Goal: Transaction & Acquisition: Purchase product/service

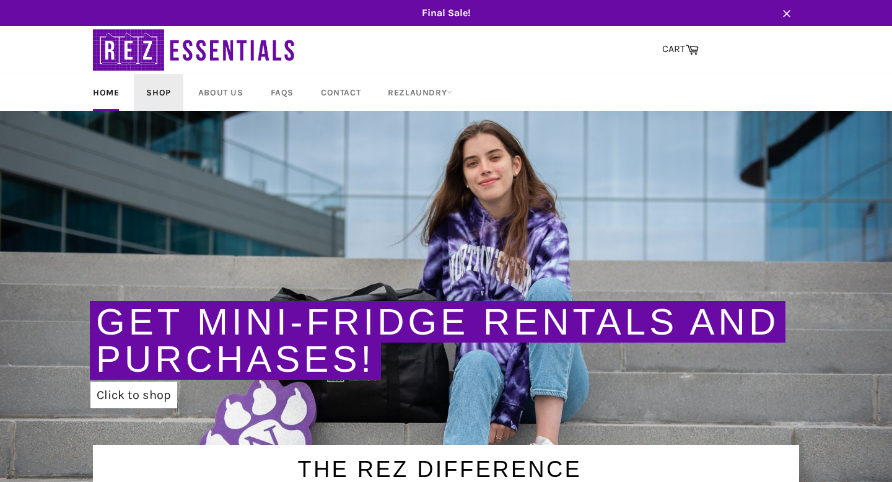
click at [160, 94] on link "Shop" at bounding box center [158, 92] width 49 height 37
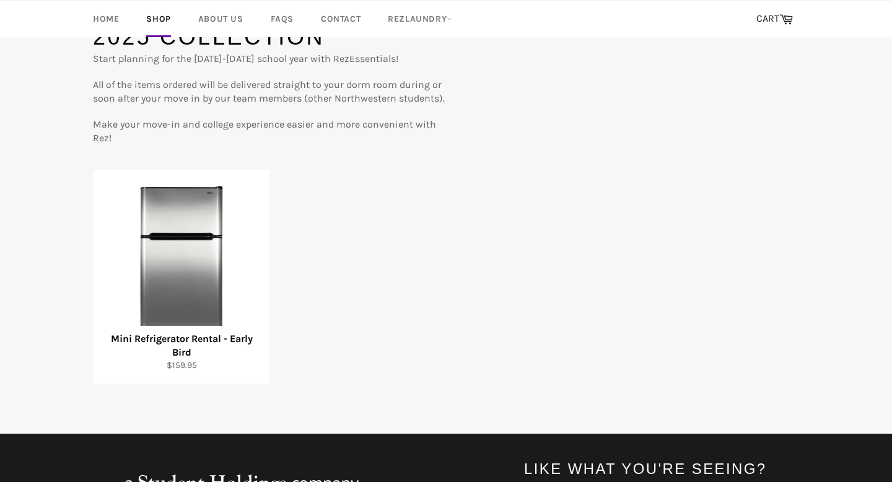
scroll to position [149, 0]
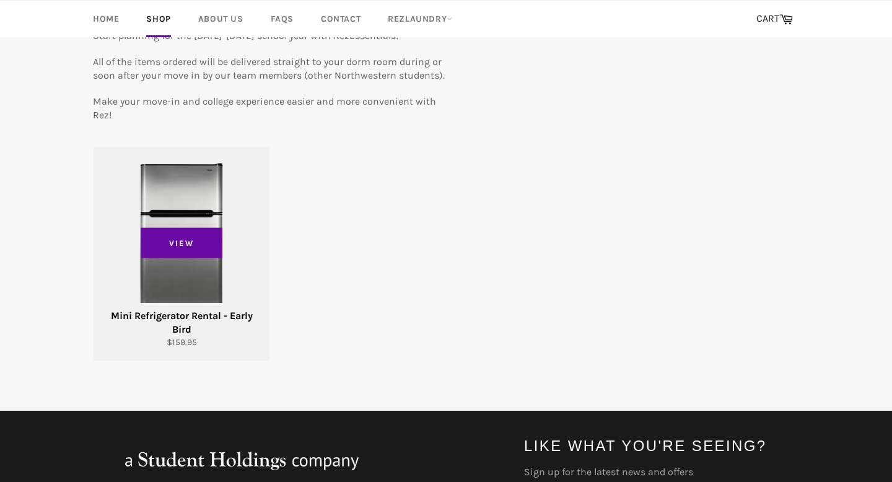
click at [203, 203] on div "View" at bounding box center [182, 254] width 176 height 214
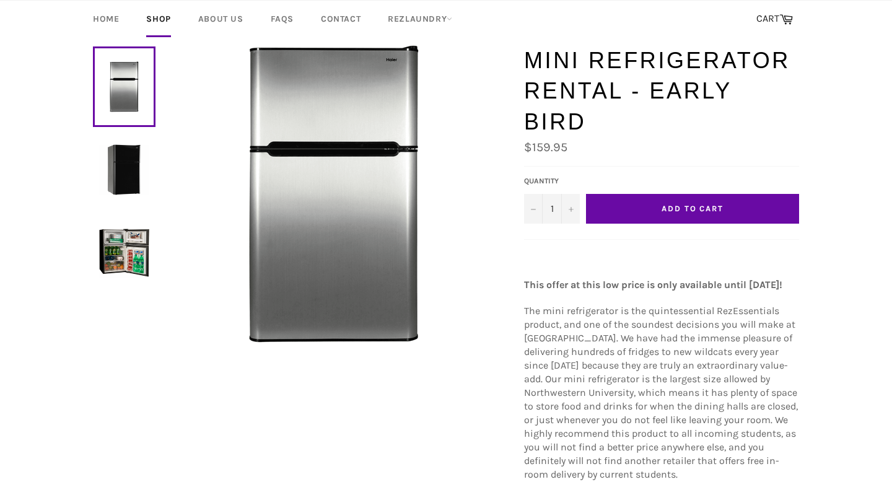
scroll to position [97, 0]
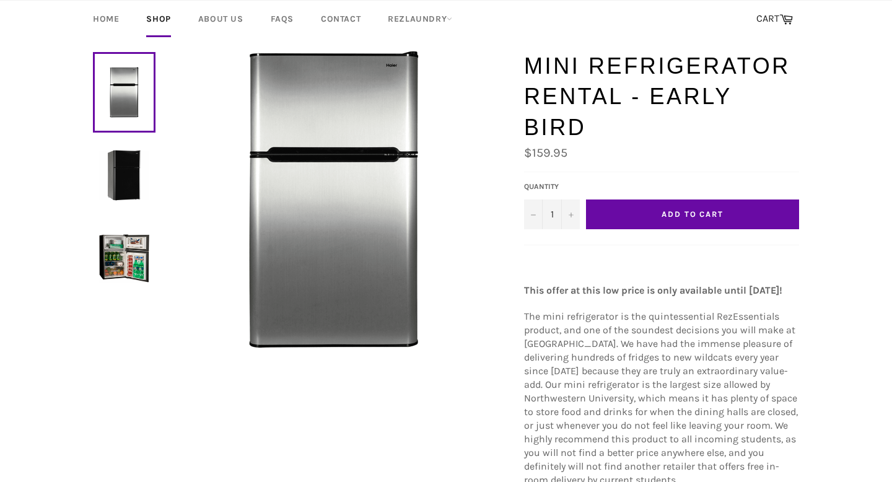
click at [624, 199] on button "Add to Cart" at bounding box center [692, 214] width 213 height 30
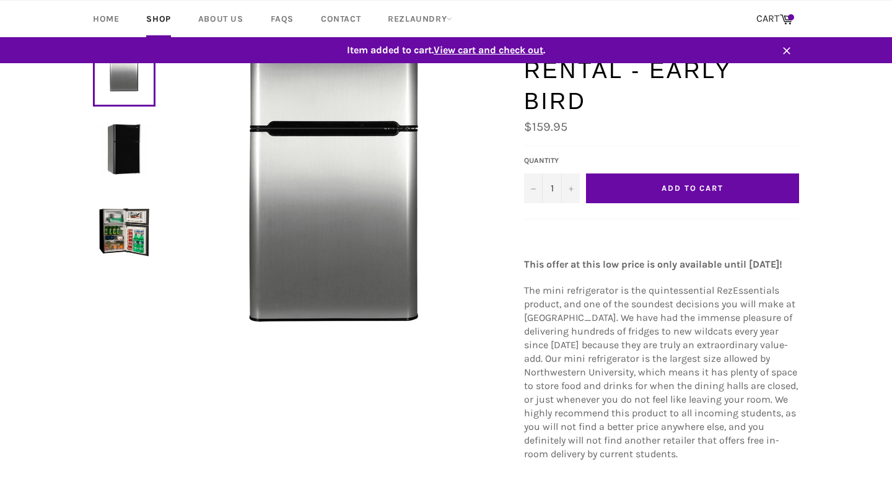
scroll to position [71, 0]
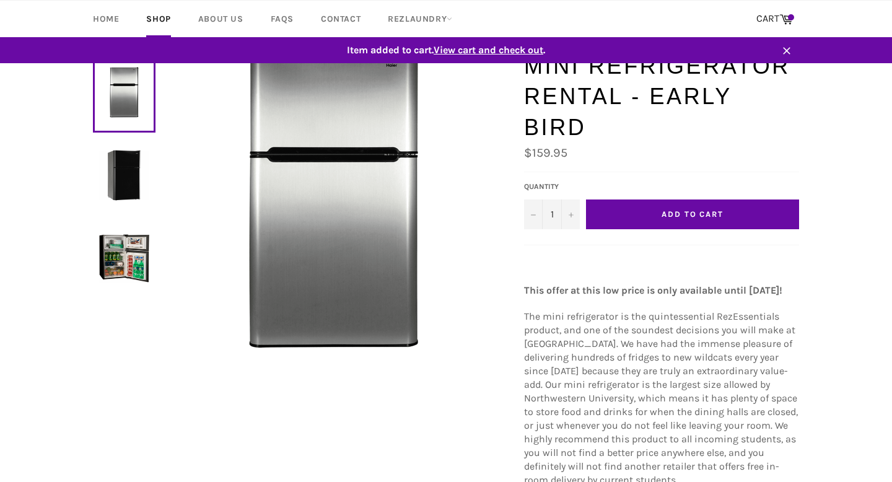
click at [512, 51] on span "View cart and check out" at bounding box center [489, 50] width 110 height 12
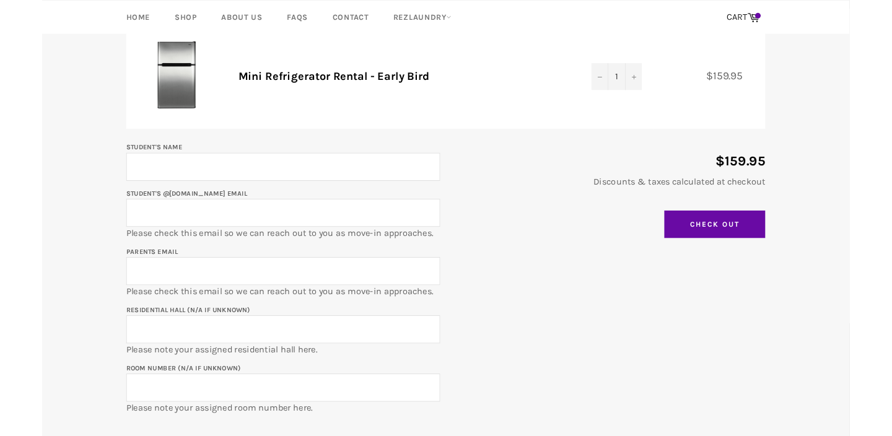
scroll to position [157, 0]
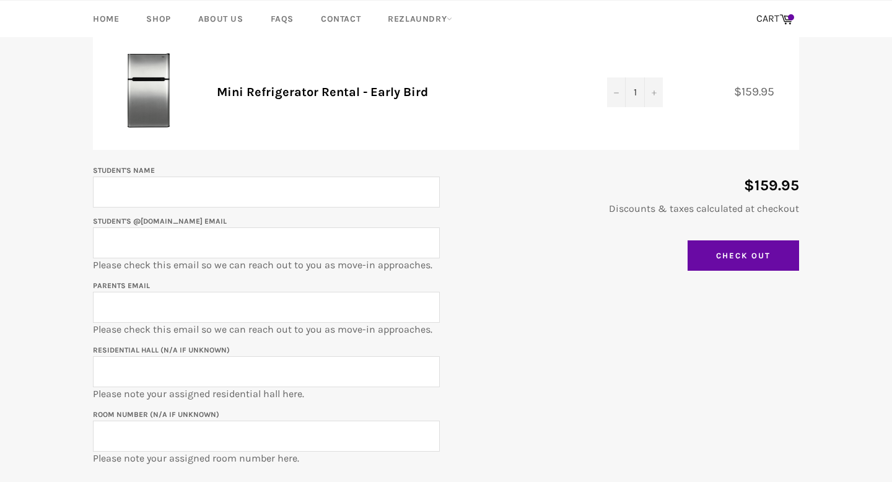
click at [397, 194] on input "Student's Name" at bounding box center [266, 192] width 347 height 31
type input "Christopher Kim"
type input "christopherkim417@gmail.com"
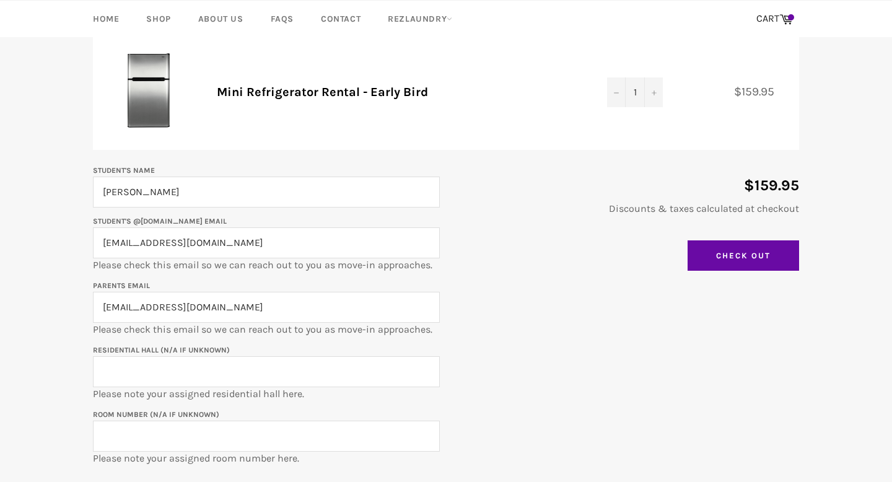
click at [253, 245] on input "christopherkim417@gmail.com" at bounding box center [266, 242] width 347 height 31
drag, startPoint x: 253, startPoint y: 245, endPoint x: 105, endPoint y: 244, distance: 148.7
click at [104, 244] on input "christopherkim417@gmail.com" at bounding box center [266, 242] width 347 height 31
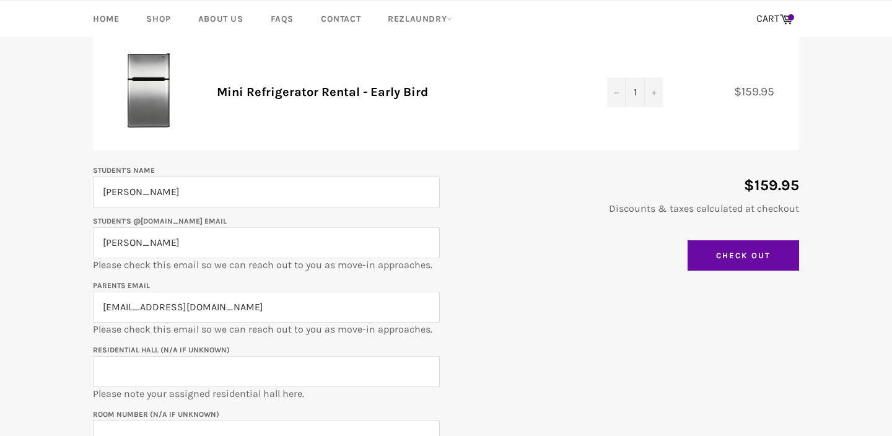
click at [457, 395] on div "Student's Name Christopher Kim Student's @u.northwestern.edu email chriski Plea…" at bounding box center [440, 314] width 719 height 302
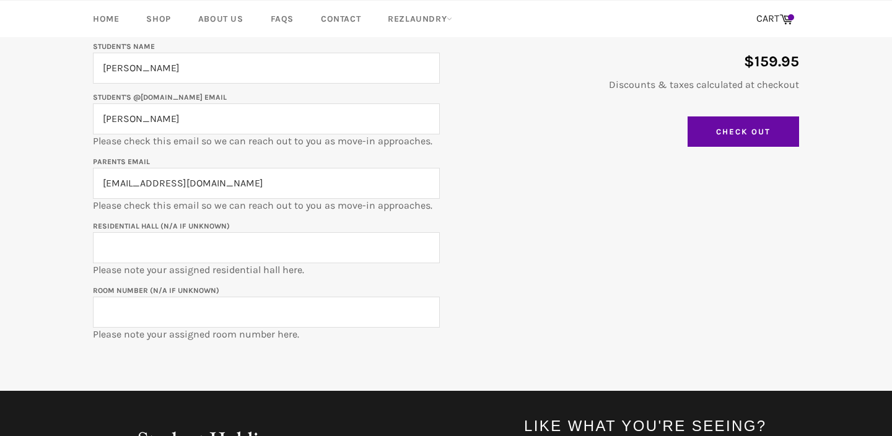
scroll to position [282, 0]
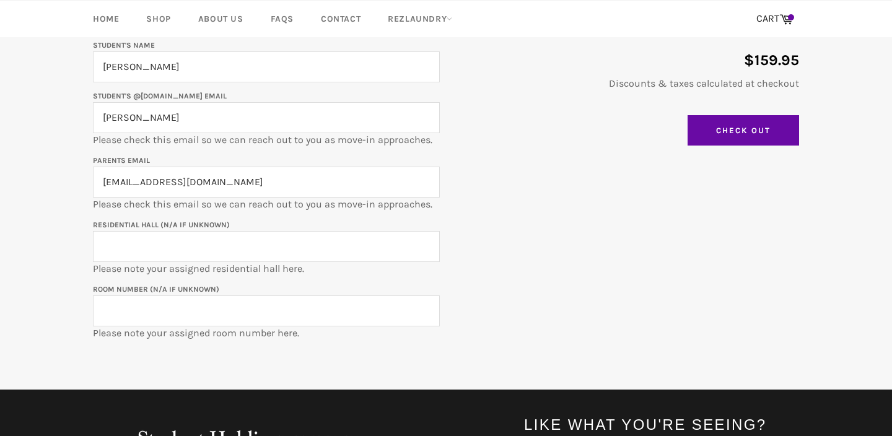
click at [228, 244] on input "Residential Hall (N/A if unknown)" at bounding box center [266, 246] width 347 height 31
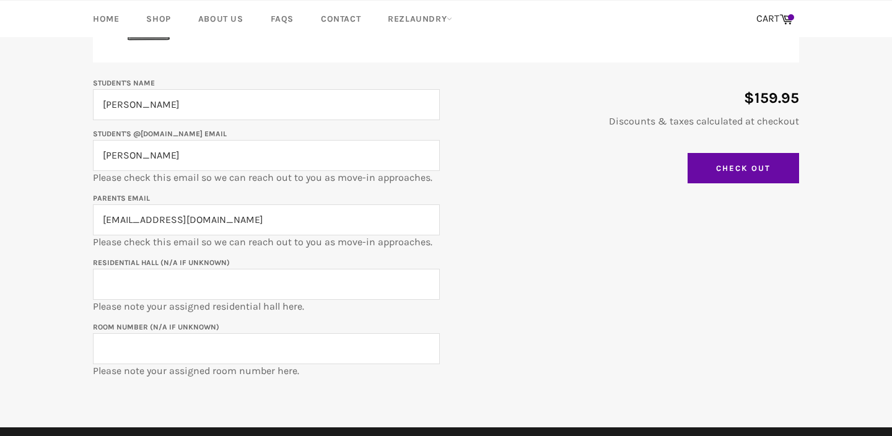
scroll to position [243, 0]
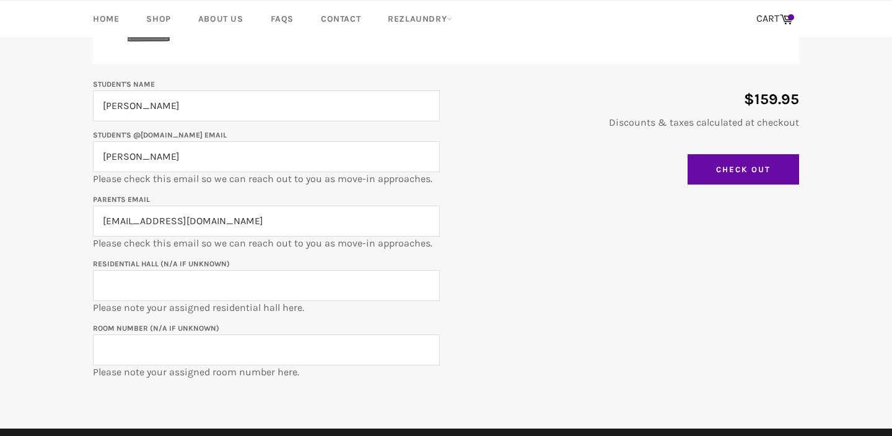
click at [157, 151] on input "chriski" at bounding box center [266, 156] width 347 height 31
paste input "m2029@u.northwestern.edu"
type input "chriskim2029@u.northwestern.edu"
drag, startPoint x: 275, startPoint y: 219, endPoint x: 78, endPoint y: 214, distance: 197.0
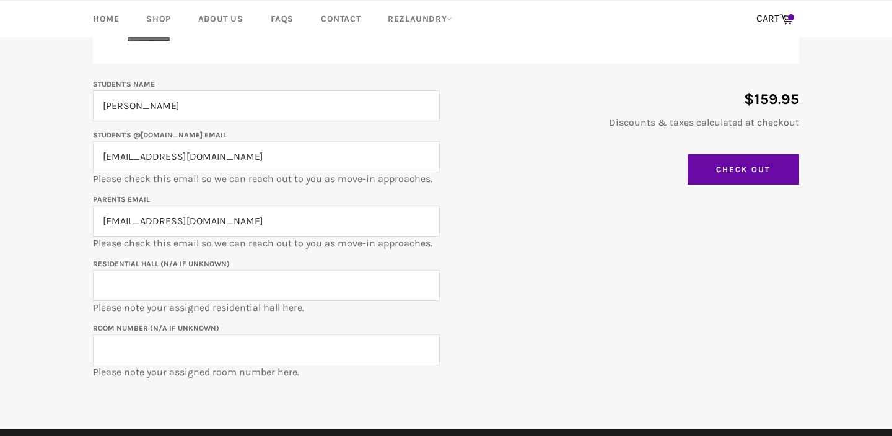
click at [78, 213] on main "Shopping Cart Product Quantity Total Mini Refrigerator Rental - Early Bird Quan…" at bounding box center [446, 166] width 892 height 525
paste input "kim2029@u.northwestern.edu"
type input "chriskim2029@u.northwestern.edu"
click at [167, 295] on input "Residential Hall (N/A if unknown)" at bounding box center [266, 285] width 347 height 31
type input "N/A"
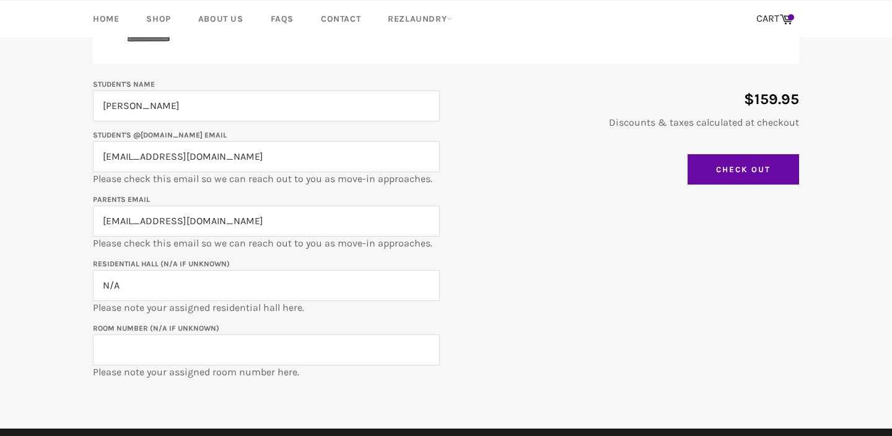
click at [187, 352] on input "Room Number (N/A if unknown)" at bounding box center [266, 350] width 347 height 31
type input "B"
type input "N/A"
click at [724, 169] on input "Check Out" at bounding box center [744, 169] width 112 height 31
